Goal: Task Accomplishment & Management: Use online tool/utility

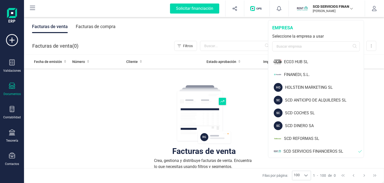
click at [308, 149] on div "SCD SERVICIOS FINANCIEROS SL" at bounding box center [321, 151] width 75 height 6
click at [320, 8] on p "SCD SERVICIOS FINANCIEROS SL" at bounding box center [333, 6] width 40 height 5
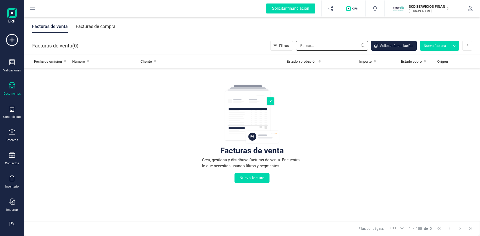
click at [325, 48] on input "text" at bounding box center [332, 46] width 72 height 10
click at [13, 134] on icon at bounding box center [12, 132] width 6 height 6
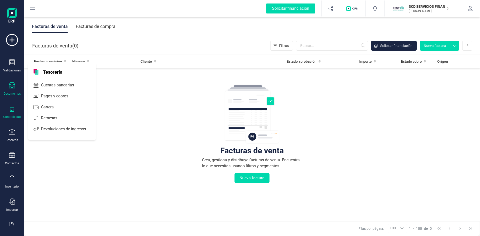
click at [9, 110] on icon at bounding box center [12, 109] width 6 height 6
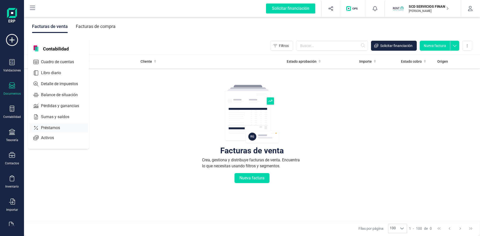
click at [51, 128] on span "Préstamos" at bounding box center [54, 128] width 30 height 6
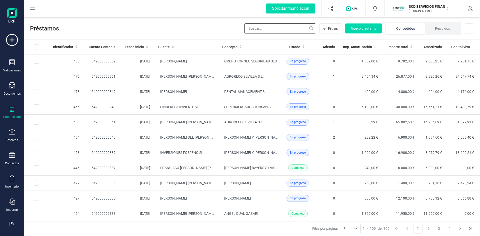
click at [274, 28] on input "text" at bounding box center [280, 29] width 72 height 10
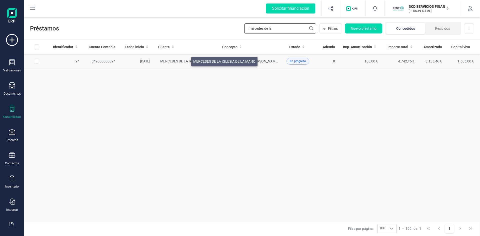
type input "mercedes de la"
click at [185, 60] on span "MERCEDES DE LA IGLESIA DE LA MANO" at bounding box center [191, 61] width 62 height 4
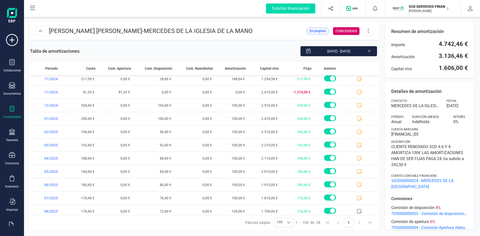
scroll to position [364, 0]
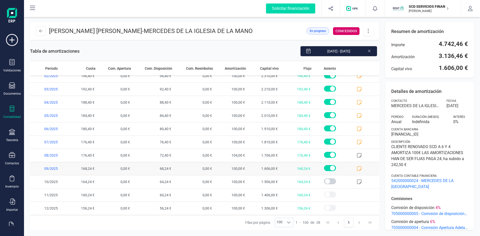
click at [357, 168] on icon at bounding box center [359, 168] width 5 height 5
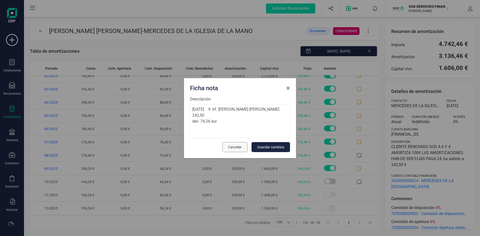
click at [236, 144] on button "Cancelar" at bounding box center [234, 147] width 25 height 10
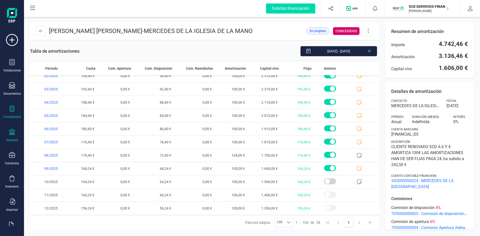
click at [14, 135] on icon at bounding box center [12, 132] width 6 height 6
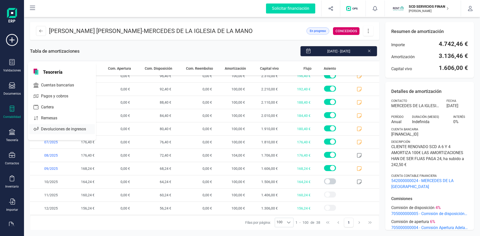
click at [52, 127] on span "Devoluciones de ingresos" at bounding box center [67, 129] width 56 height 6
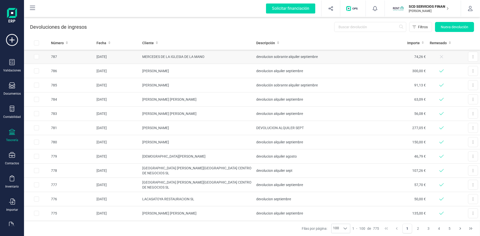
click at [36, 56] on input "Row Selected 9b40f4a4-209d-48b0-8be9-55580a2ab08e" at bounding box center [36, 56] width 5 height 5
checkbox input "true"
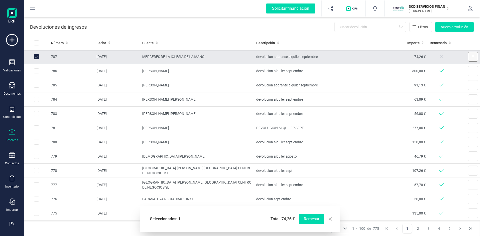
click at [384, 57] on button at bounding box center [473, 57] width 10 height 10
click at [312, 182] on button "Remesar" at bounding box center [312, 219] width 26 height 10
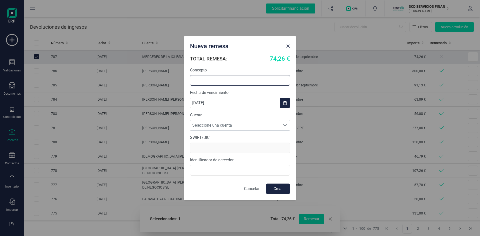
click at [222, 79] on input "text" at bounding box center [240, 80] width 100 height 11
type input "m"
type input "Mercedes de la [DEMOGRAPHIC_DATA]"
click at [212, 124] on span "Seleccione una cuenta" at bounding box center [235, 126] width 90 height 10
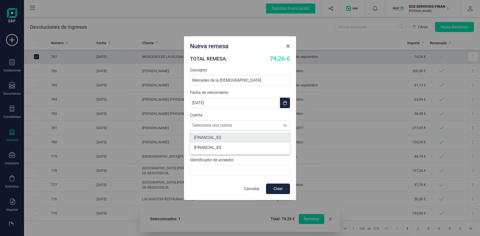
click at [212, 138] on li "[FINANCIAL_ID]" at bounding box center [240, 138] width 100 height 10
type input "[SWIFT_CODE]"
type input "B72840242"
click at [272, 182] on button "Crear" at bounding box center [278, 189] width 24 height 11
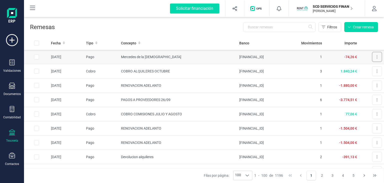
click at [372, 55] on button at bounding box center [377, 57] width 10 height 10
click at [360, 69] on span "Descargar documento" at bounding box center [360, 69] width 35 height 5
